Goal: Communication & Community: Participate in discussion

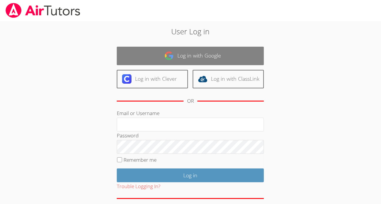
click at [218, 54] on link "Log in with Google" at bounding box center [190, 56] width 147 height 19
click at [218, 50] on link "Log in with Google" at bounding box center [190, 56] width 147 height 19
click at [222, 49] on link "Log in with Google" at bounding box center [190, 56] width 147 height 19
click at [205, 59] on link "Log in with Google" at bounding box center [190, 56] width 147 height 19
click at [190, 51] on link "Log in with Google" at bounding box center [190, 56] width 147 height 19
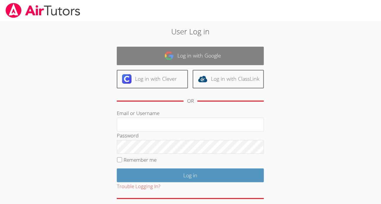
click at [191, 53] on link "Log in with Google" at bounding box center [190, 56] width 147 height 19
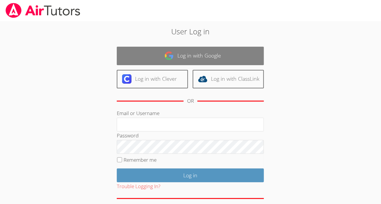
click at [191, 53] on link "Log in with Google" at bounding box center [190, 56] width 147 height 19
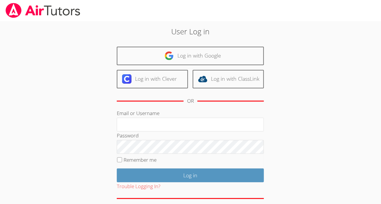
click at [197, 67] on div "Log in with Google Log in with Clever Log in with ClassLink OR" at bounding box center [190, 78] width 147 height 63
click at [197, 66] on div "Log in with Google Log in with Clever Log in with ClassLink OR" at bounding box center [190, 78] width 147 height 63
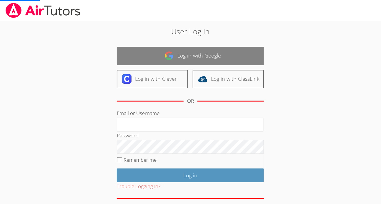
click at [194, 59] on link "Log in with Google" at bounding box center [190, 56] width 147 height 19
click at [217, 52] on link "Log in with Google" at bounding box center [190, 56] width 147 height 19
click at [245, 59] on link "Log in with Google" at bounding box center [190, 56] width 147 height 19
click at [234, 48] on link "Log in with Google" at bounding box center [190, 56] width 147 height 19
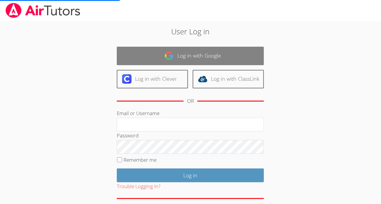
click at [228, 63] on link "Log in with Google" at bounding box center [190, 56] width 147 height 19
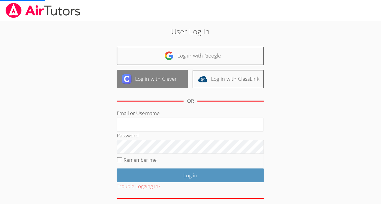
click at [177, 70] on link "Log in with Clever" at bounding box center [152, 79] width 71 height 19
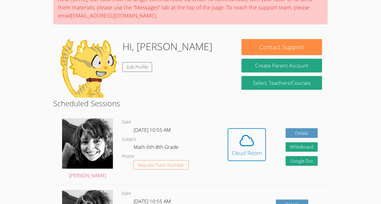
scroll to position [56, 0]
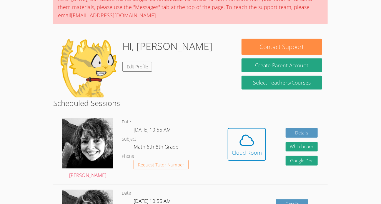
click at [226, 137] on div "Hidden Cloud Room Details Whiteboard Hidden Google Doc" at bounding box center [273, 149] width 110 height 71
click at [252, 149] on div "Cloud Room" at bounding box center [247, 153] width 30 height 8
click at [239, 149] on div "Cloud Room" at bounding box center [247, 153] width 30 height 8
click at [243, 149] on div "Cloud Room" at bounding box center [247, 153] width 30 height 8
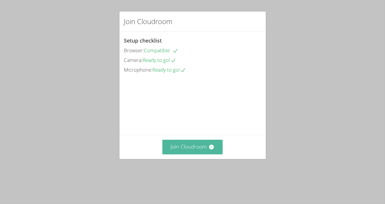
click at [200, 154] on button "Join Cloudroom" at bounding box center [192, 147] width 60 height 14
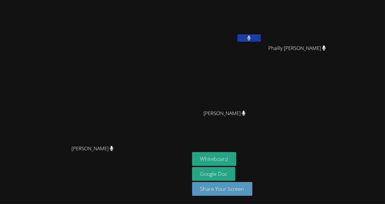
click at [240, 41] on button at bounding box center [249, 37] width 24 height 7
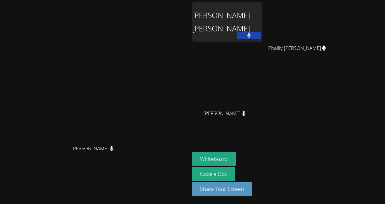
click at [261, 39] on button at bounding box center [249, 35] width 24 height 7
click at [261, 33] on button at bounding box center [249, 35] width 24 height 7
click at [262, 24] on div "Ashley Lopez Morales" at bounding box center [227, 21] width 70 height 39
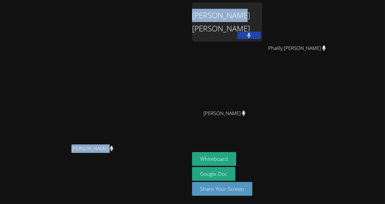
drag, startPoint x: 287, startPoint y: 14, endPoint x: 234, endPoint y: 23, distance: 54.0
click at [234, 23] on div "Courtney Maher Courtney Maher Ashley Lopez Morales Phailly Alexandre Phailly Al…" at bounding box center [192, 102] width 385 height 204
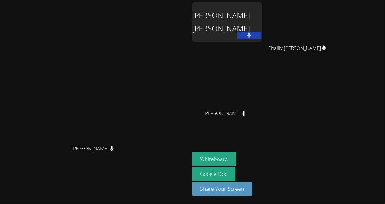
click at [262, 24] on div "Ashley Lopez Morales" at bounding box center [227, 21] width 70 height 39
click at [261, 32] on button at bounding box center [249, 35] width 24 height 7
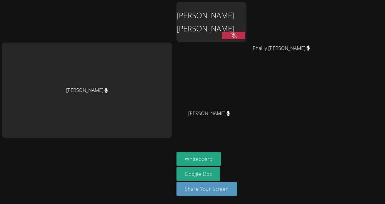
click at [197, 25] on div "[PERSON_NAME] [PERSON_NAME]" at bounding box center [212, 21] width 70 height 39
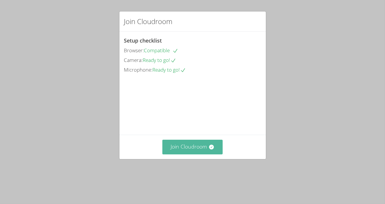
click at [168, 154] on button "Join Cloudroom" at bounding box center [192, 147] width 60 height 14
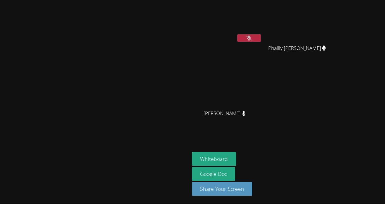
click at [262, 45] on div "[PERSON_NAME] [PERSON_NAME]" at bounding box center [227, 33] width 70 height 63
click at [261, 37] on button at bounding box center [249, 37] width 24 height 7
click at [237, 156] on button "Whiteboard" at bounding box center [214, 159] width 44 height 14
click at [262, 31] on video at bounding box center [227, 21] width 70 height 39
click at [261, 41] on button at bounding box center [249, 37] width 24 height 7
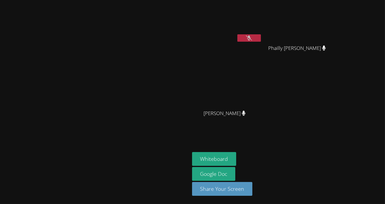
click at [261, 41] on button at bounding box center [249, 37] width 24 height 7
click at [261, 35] on button at bounding box center [249, 37] width 24 height 7
click at [261, 36] on button at bounding box center [249, 37] width 24 height 7
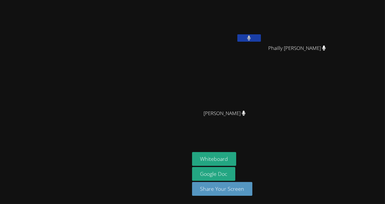
click at [261, 41] on button at bounding box center [249, 37] width 24 height 7
click at [261, 36] on button at bounding box center [249, 37] width 24 height 7
click at [337, 139] on aside "[PERSON_NAME] [PERSON_NAME] Phailly [PERSON_NAME] [PERSON_NAME] [PERSON_NAME] W…" at bounding box center [263, 102] width 147 height 204
click at [261, 41] on button at bounding box center [249, 37] width 24 height 7
click at [335, 38] on video at bounding box center [300, 21] width 70 height 39
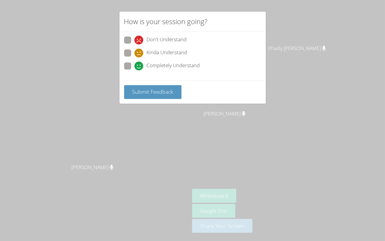
click at [202, 120] on video at bounding box center [192, 120] width 385 height 241
click at [200, 117] on video at bounding box center [192, 120] width 385 height 241
click at [258, 193] on video at bounding box center [192, 120] width 385 height 241
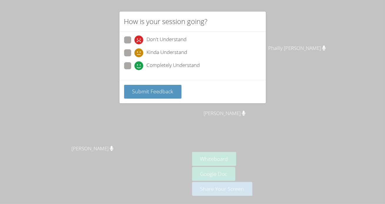
click at [174, 37] on span "Don't Understand" at bounding box center [167, 40] width 40 height 9
click at [139, 37] on input "Don't Understand" at bounding box center [136, 38] width 5 height 5
radio input "true"
click at [176, 65] on span "Completely Understand" at bounding box center [173, 65] width 53 height 9
click at [139, 65] on input "Completely Understand" at bounding box center [136, 64] width 5 height 5
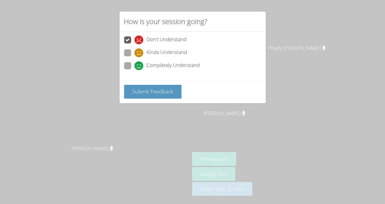
radio input "true"
click at [170, 92] on span "Submit Feedback" at bounding box center [152, 91] width 41 height 7
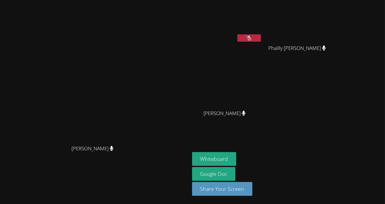
click at [139, 95] on video at bounding box center [95, 91] width 88 height 104
click at [94, 163] on div "[PERSON_NAME]" at bounding box center [94, 154] width 185 height 24
drag, startPoint x: 91, startPoint y: 163, endPoint x: 169, endPoint y: 112, distance: 93.9
click at [169, 112] on div "[PERSON_NAME] [PERSON_NAME]" at bounding box center [94, 103] width 185 height 128
